Goal: Check status: Check status

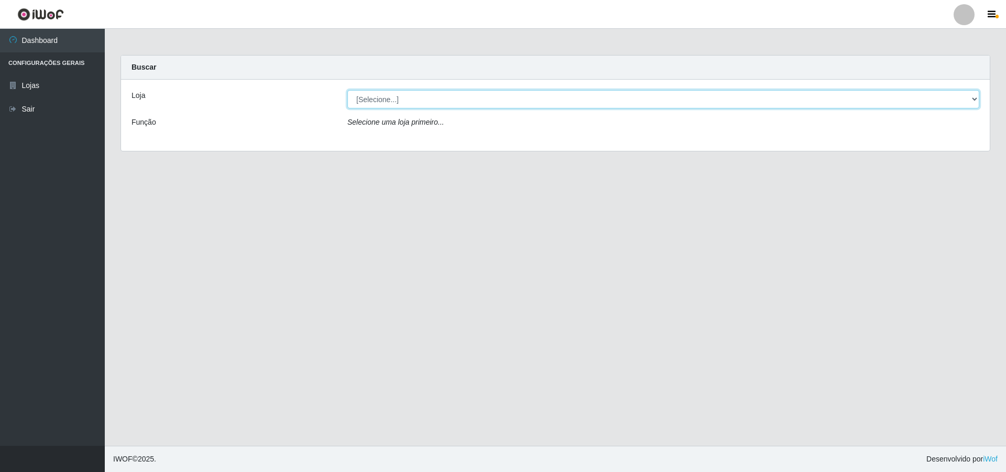
click at [972, 96] on select "[Selecione...] Atacado Vem - [STREET_ADDRESS]" at bounding box center [663, 99] width 632 height 18
select select "449"
click at [347, 90] on select "[Selecione...] Atacado Vem - [STREET_ADDRESS]" at bounding box center [663, 99] width 632 height 18
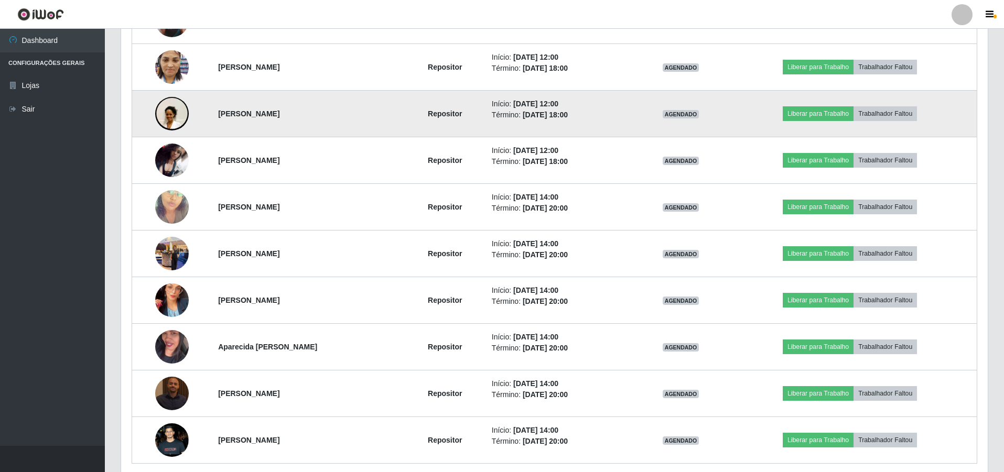
scroll to position [294, 0]
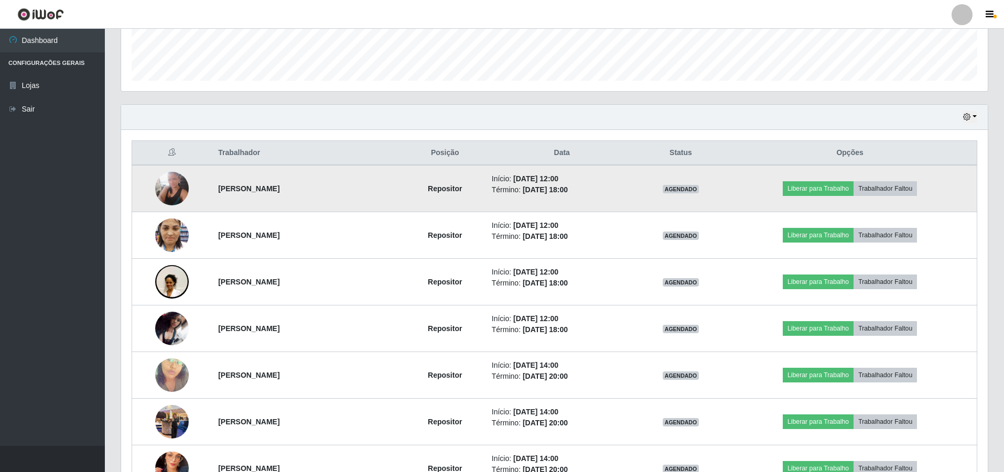
click at [178, 188] on img at bounding box center [172, 189] width 34 height 34
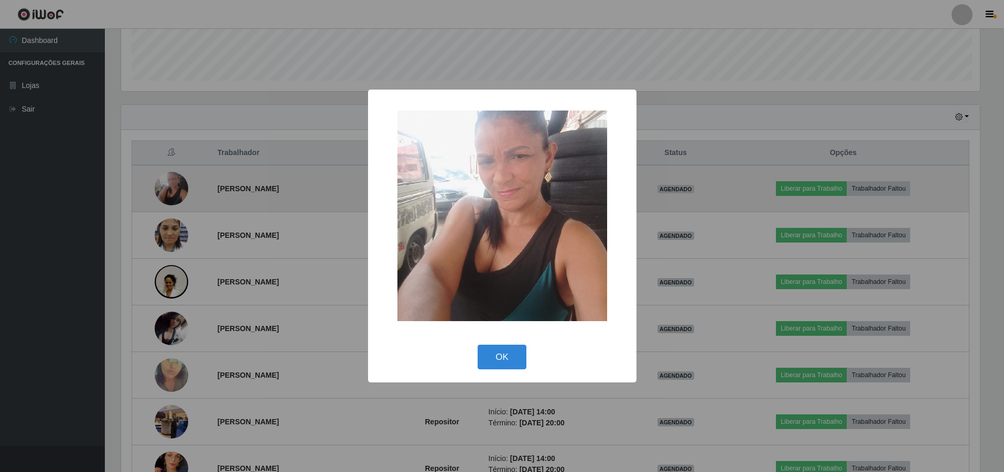
scroll to position [217, 861]
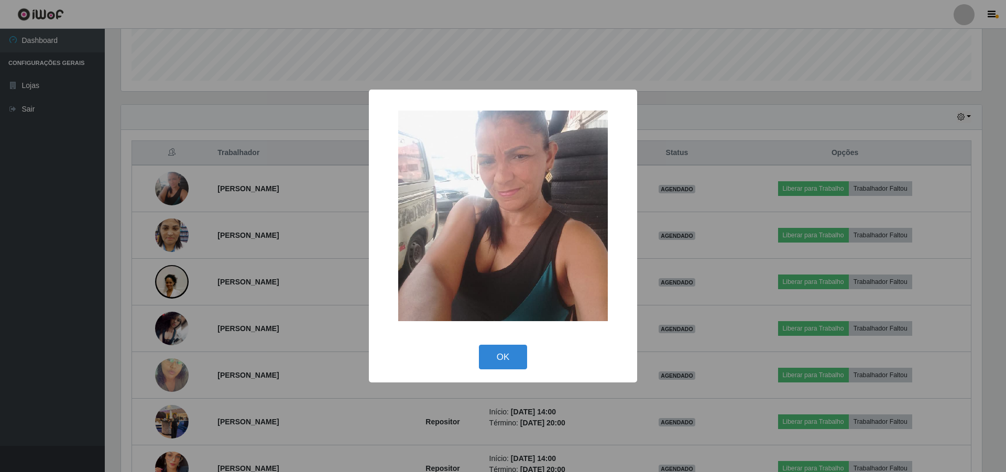
click at [182, 228] on div "× OK Cancel" at bounding box center [503, 236] width 1006 height 472
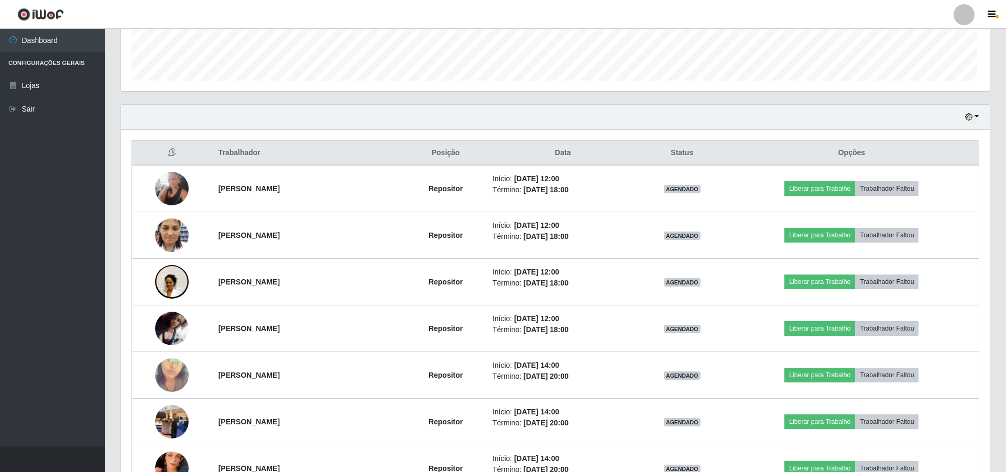
scroll to position [217, 866]
click at [182, 228] on img at bounding box center [172, 235] width 34 height 45
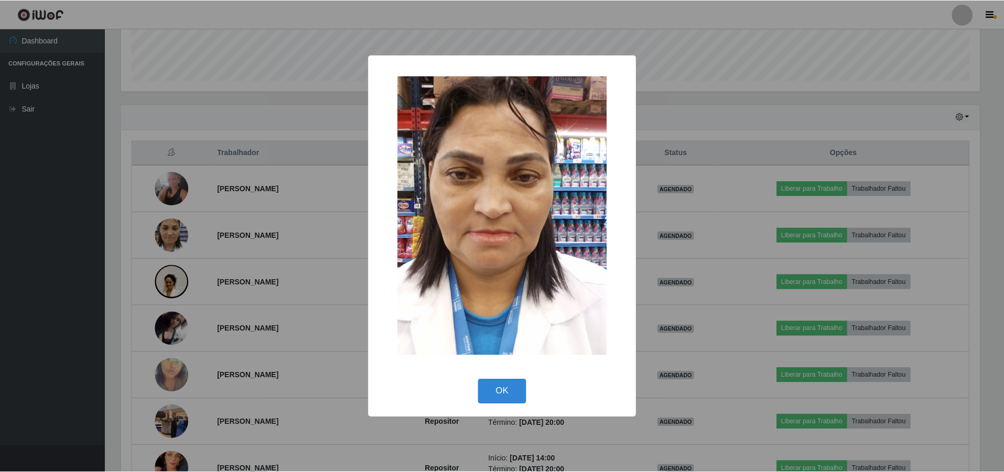
scroll to position [217, 861]
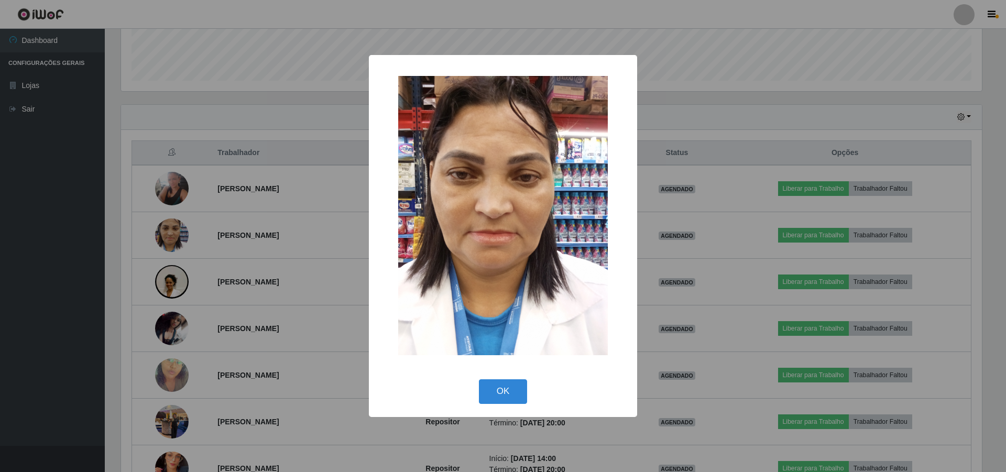
click at [162, 278] on div "× OK Cancel" at bounding box center [503, 236] width 1006 height 472
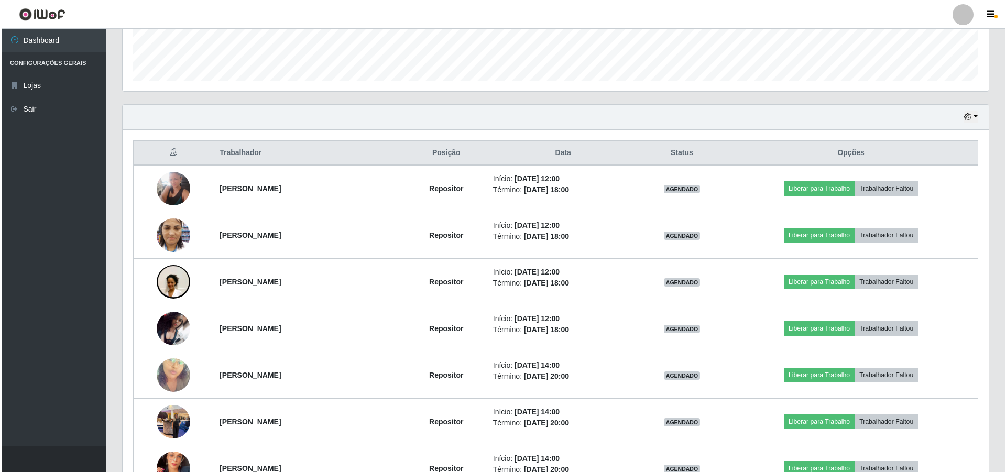
scroll to position [217, 866]
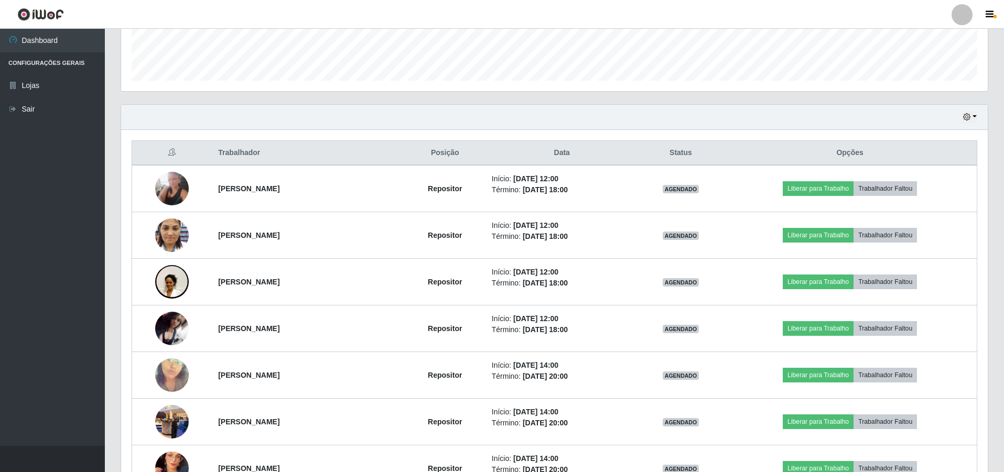
click at [162, 278] on img at bounding box center [172, 282] width 34 height 74
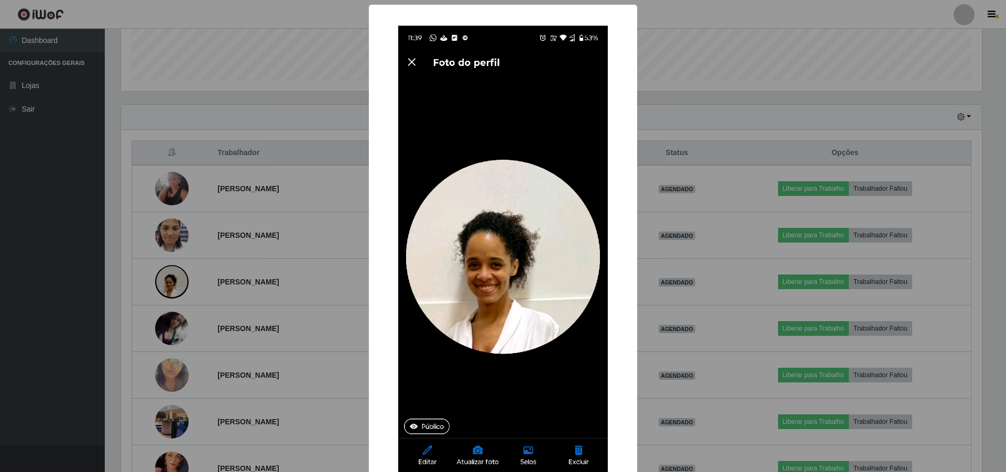
click at [157, 328] on div "× OK Cancel" at bounding box center [503, 236] width 1006 height 472
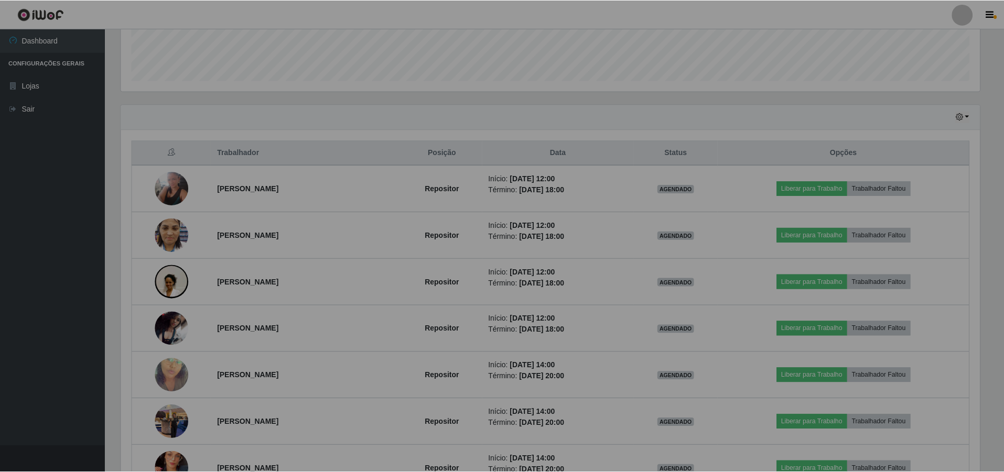
scroll to position [217, 866]
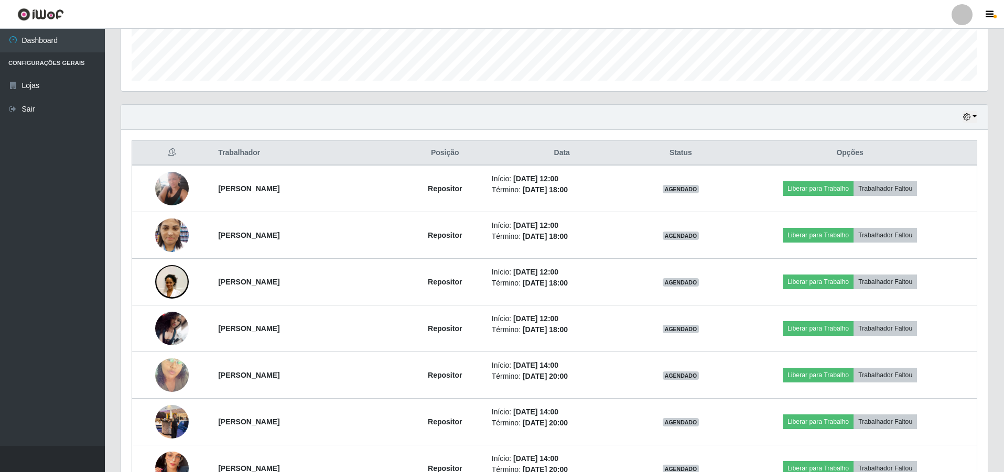
click at [157, 328] on img at bounding box center [172, 329] width 34 height 34
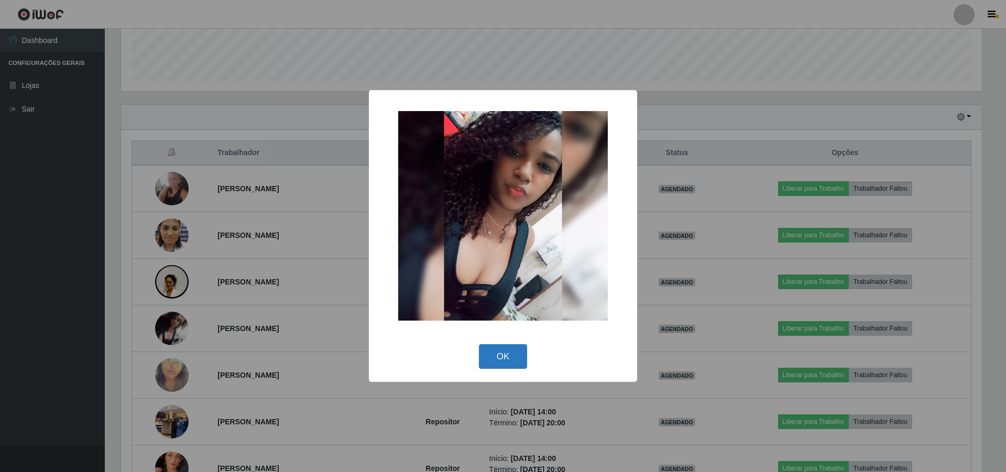
click at [493, 360] on button "OK" at bounding box center [503, 356] width 49 height 25
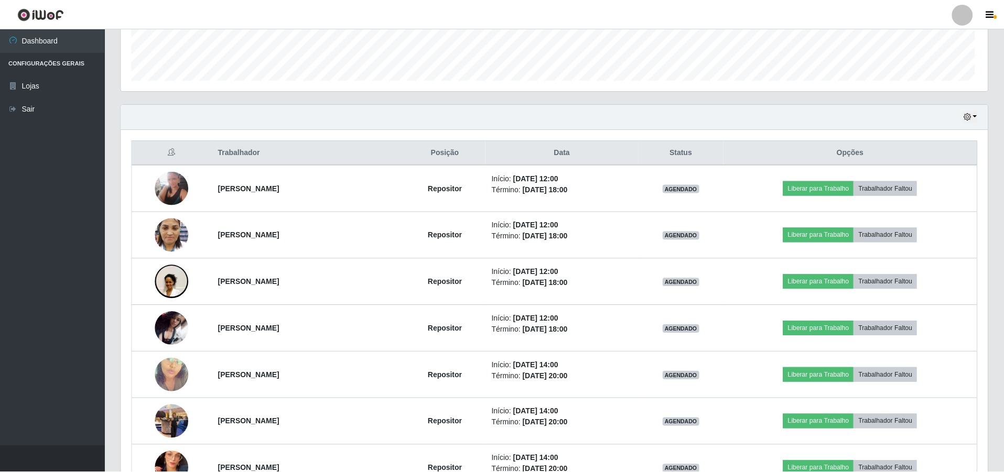
scroll to position [217, 866]
